Goal: Check status: Check status

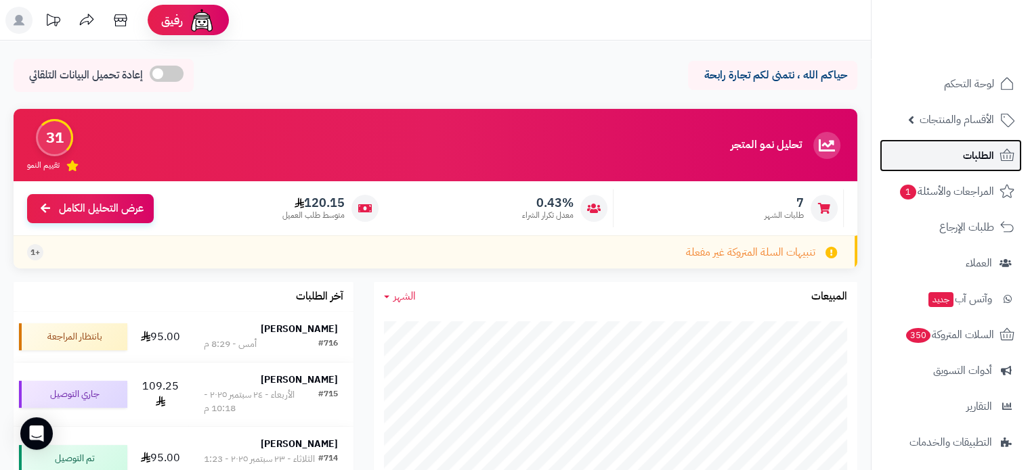
click at [964, 167] on link "الطلبات" at bounding box center [950, 155] width 142 height 32
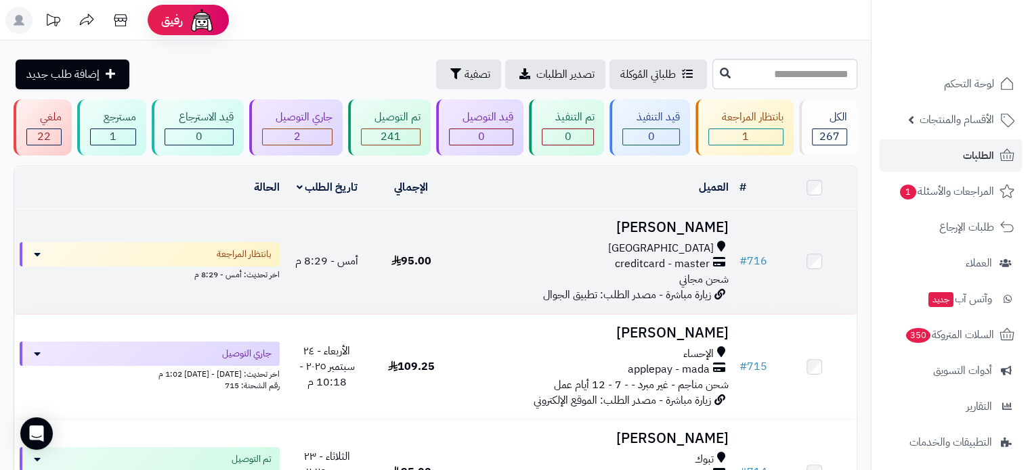
click at [472, 223] on h3 "[PERSON_NAME]" at bounding box center [592, 228] width 269 height 16
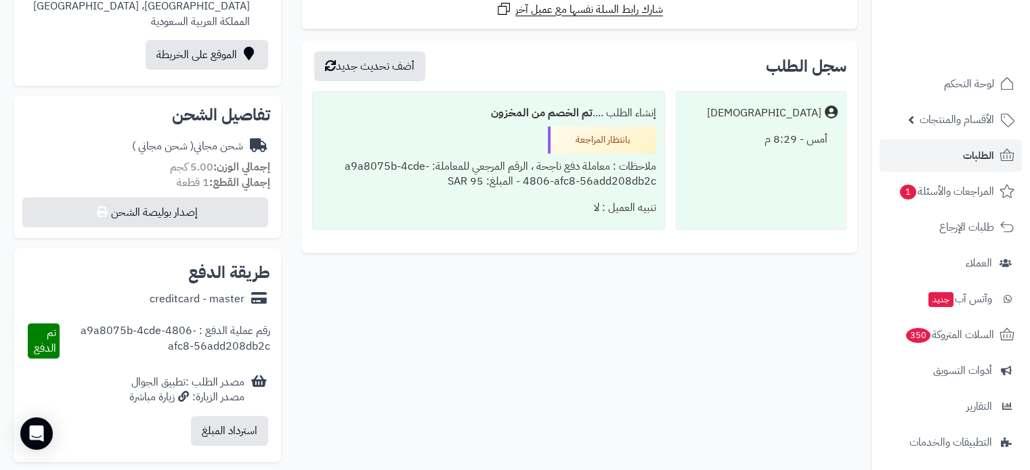
scroll to position [412, 0]
